Goal: Navigation & Orientation: Find specific page/section

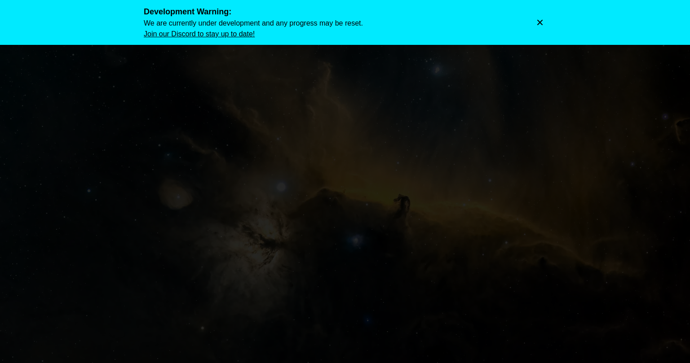
click at [540, 19] on icon "Dismiss warning" at bounding box center [540, 22] width 9 height 9
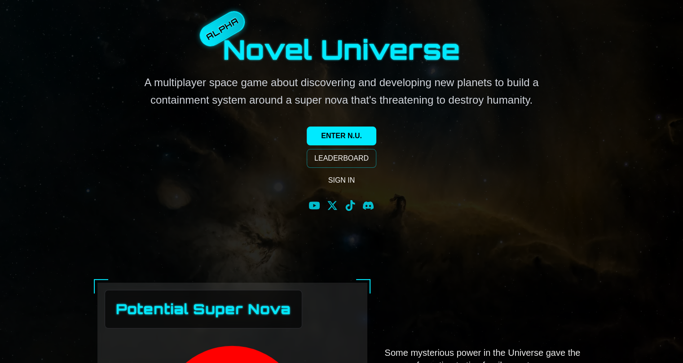
click at [335, 179] on link "SIGN IN" at bounding box center [342, 181] width 70 height 18
